Goal: Task Accomplishment & Management: Manage account settings

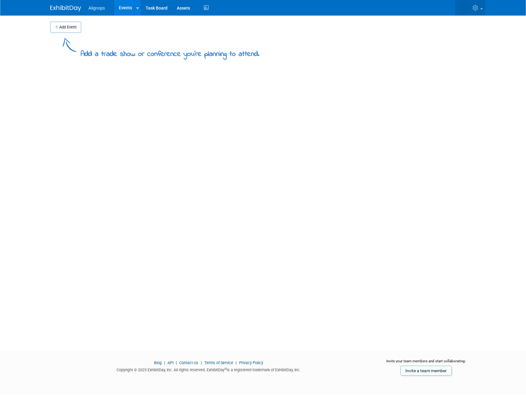
click at [473, 10] on icon at bounding box center [476, 8] width 7 height 6
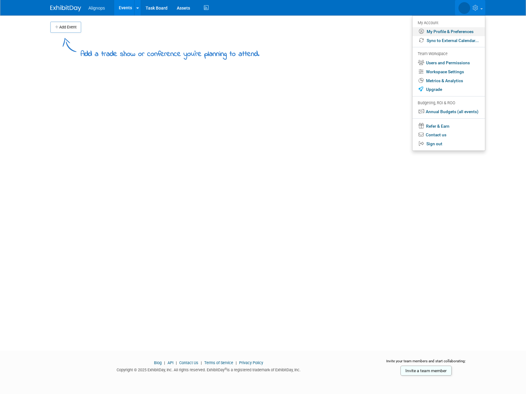
click at [454, 29] on link "My Profile & Preferences" at bounding box center [449, 31] width 73 height 9
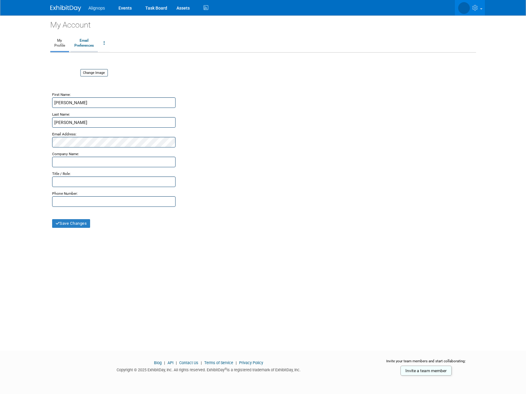
click at [89, 45] on link "Email Preferences" at bounding box center [83, 43] width 27 height 15
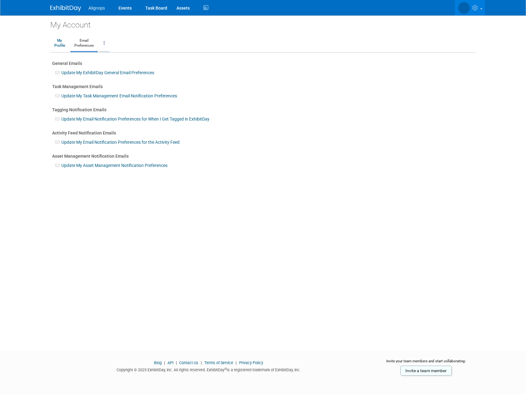
click at [102, 46] on link at bounding box center [104, 43] width 10 height 15
click at [111, 69] on link "Close my Account" at bounding box center [129, 72] width 60 height 9
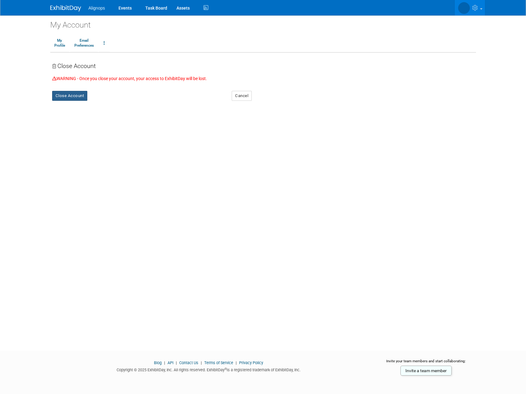
click at [82, 97] on button "Close Account" at bounding box center [70, 96] width 36 height 10
click at [108, 101] on link "Yes" at bounding box center [107, 101] width 18 height 10
